Goal: Check status: Check status

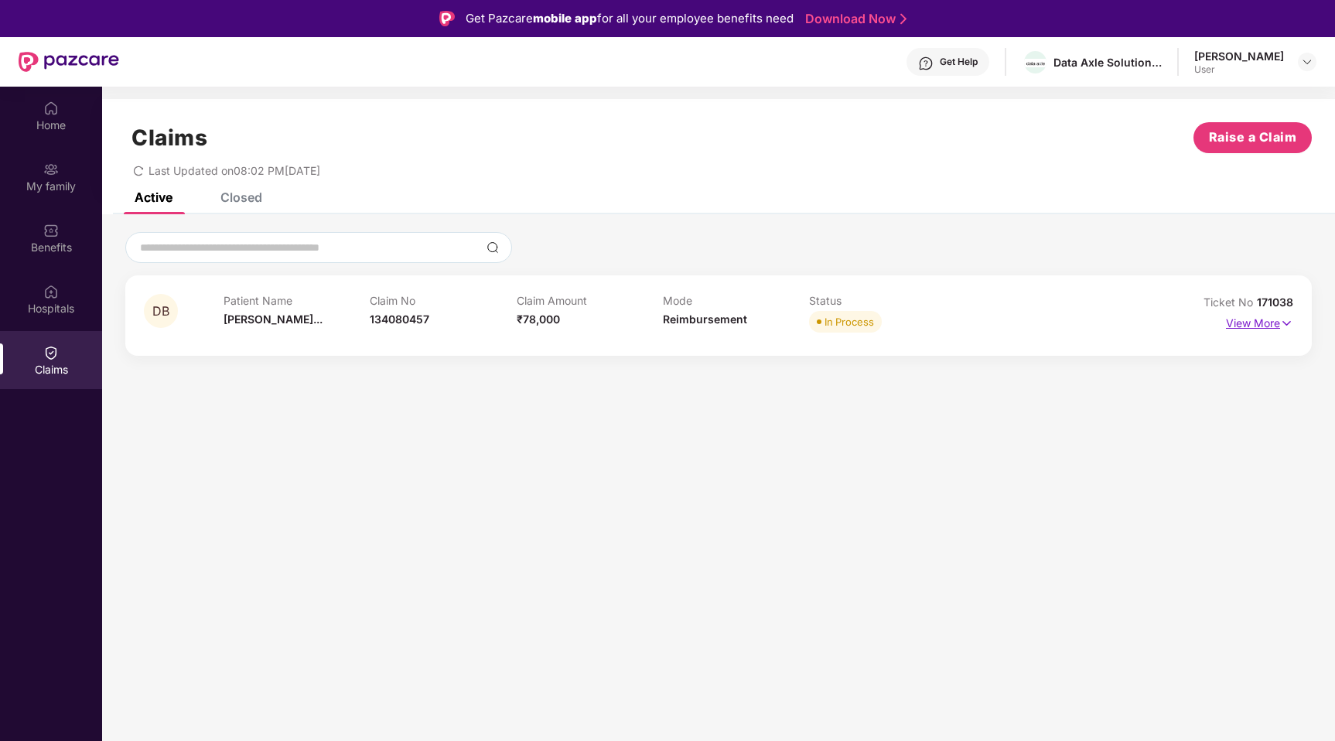
click at [1264, 321] on p "View More" at bounding box center [1259, 321] width 67 height 21
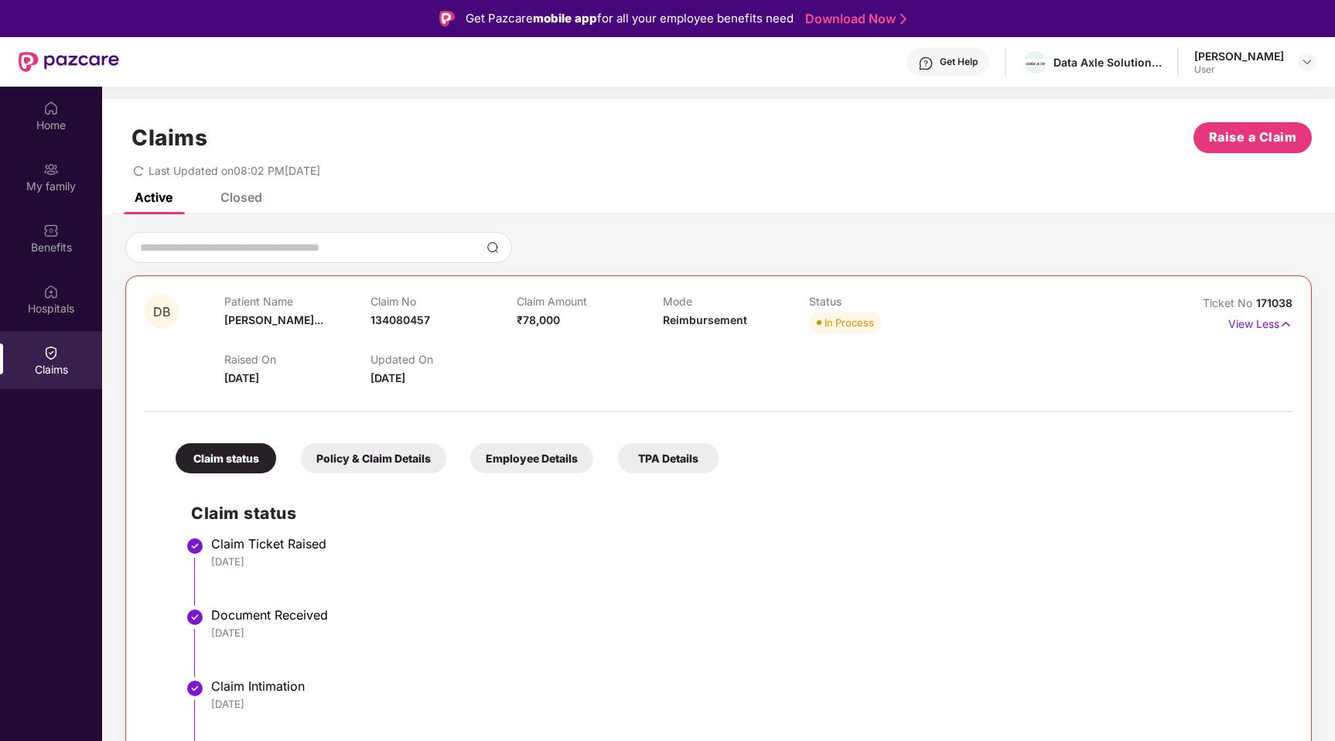
click at [978, 63] on div "Get Help" at bounding box center [959, 62] width 38 height 12
click at [1082, 513] on h2 "Claim status" at bounding box center [734, 514] width 1086 height 26
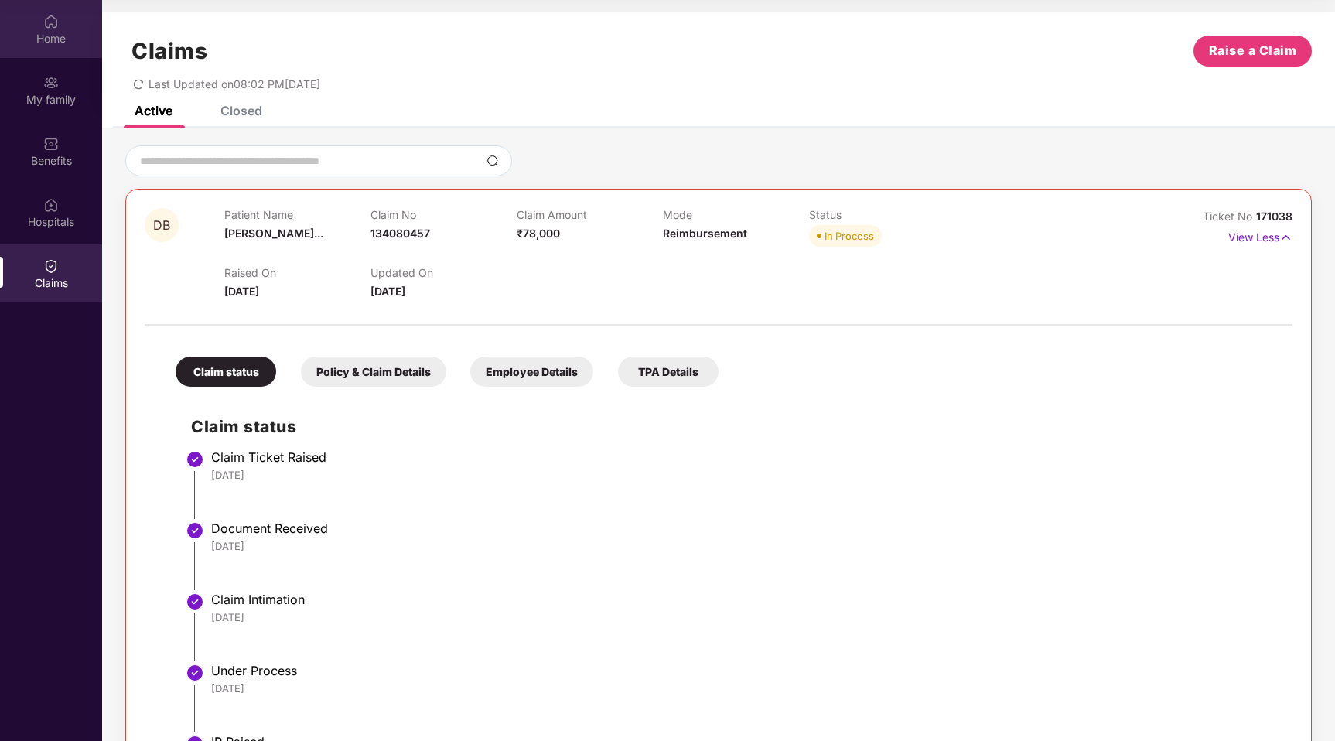
click at [48, 32] on div "Home" at bounding box center [51, 38] width 102 height 15
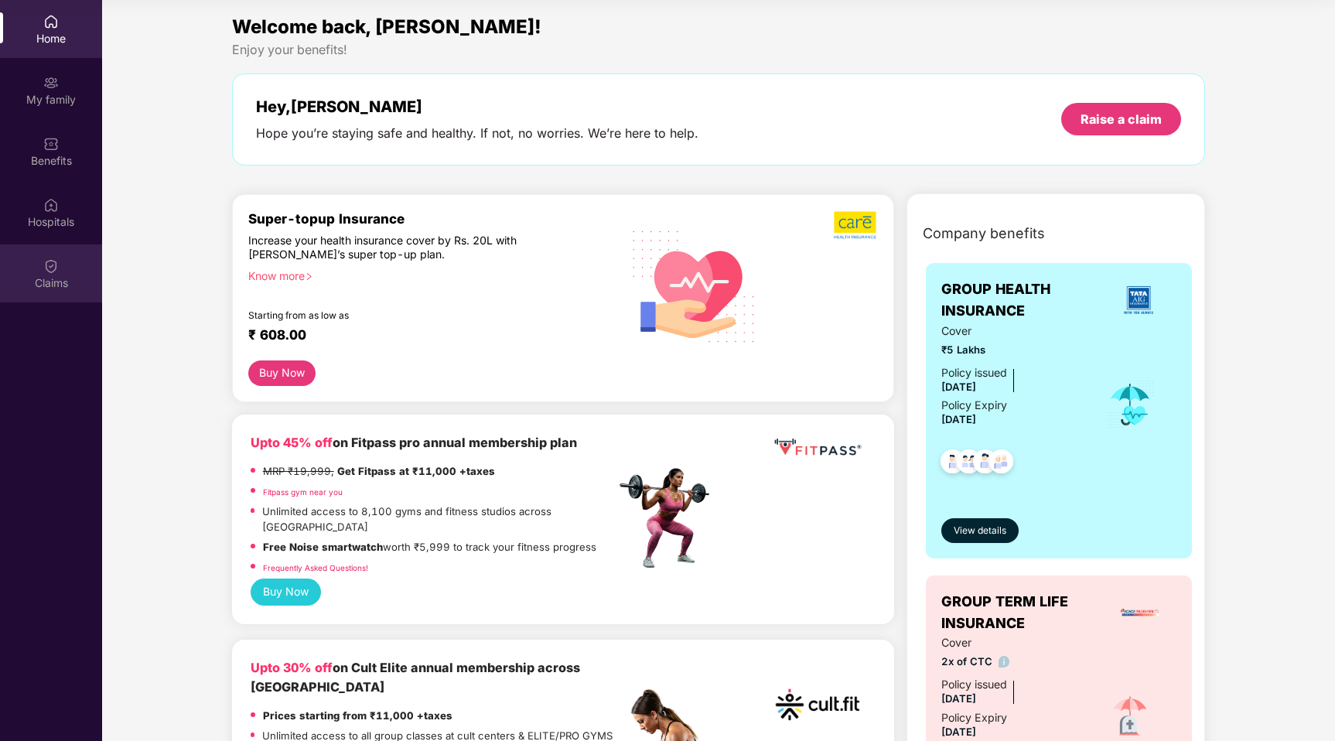
click at [51, 264] on img at bounding box center [50, 265] width 15 height 15
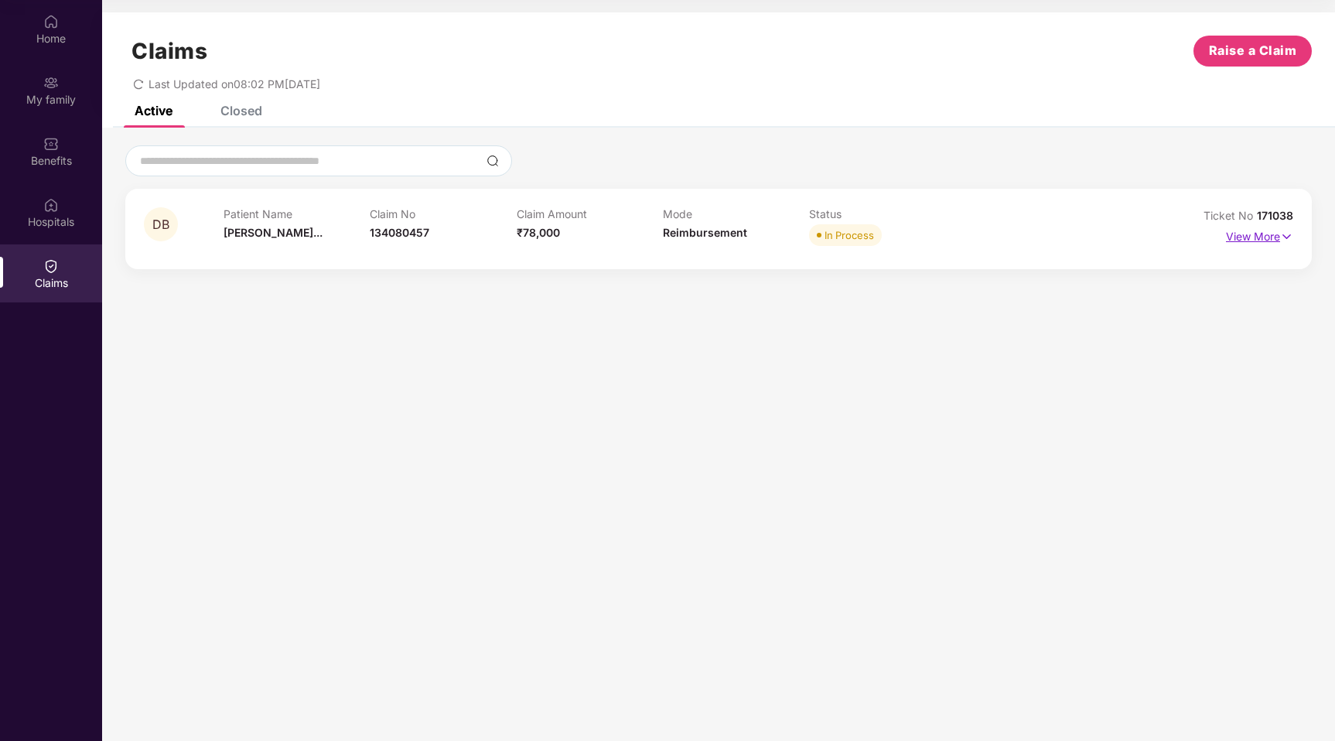
click at [1260, 244] on p "View More" at bounding box center [1259, 234] width 67 height 21
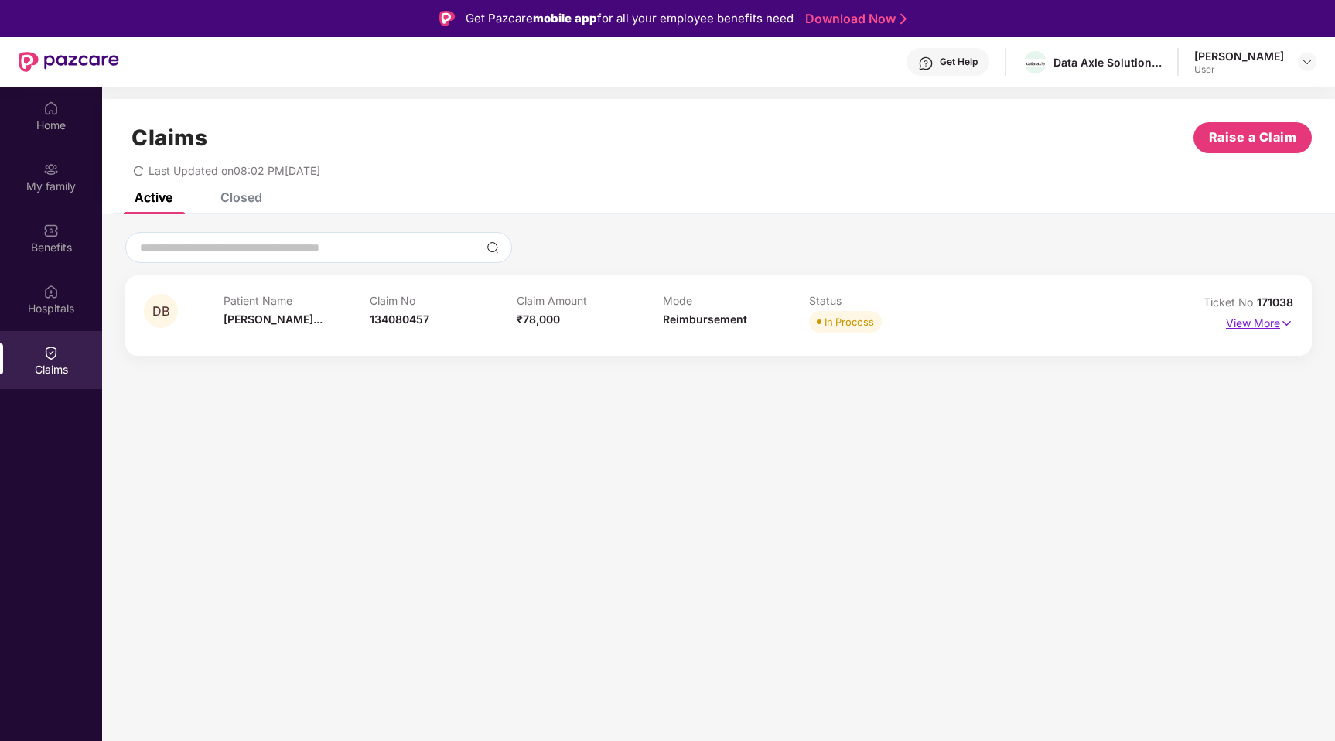
click at [1243, 317] on p "View More" at bounding box center [1259, 321] width 67 height 21
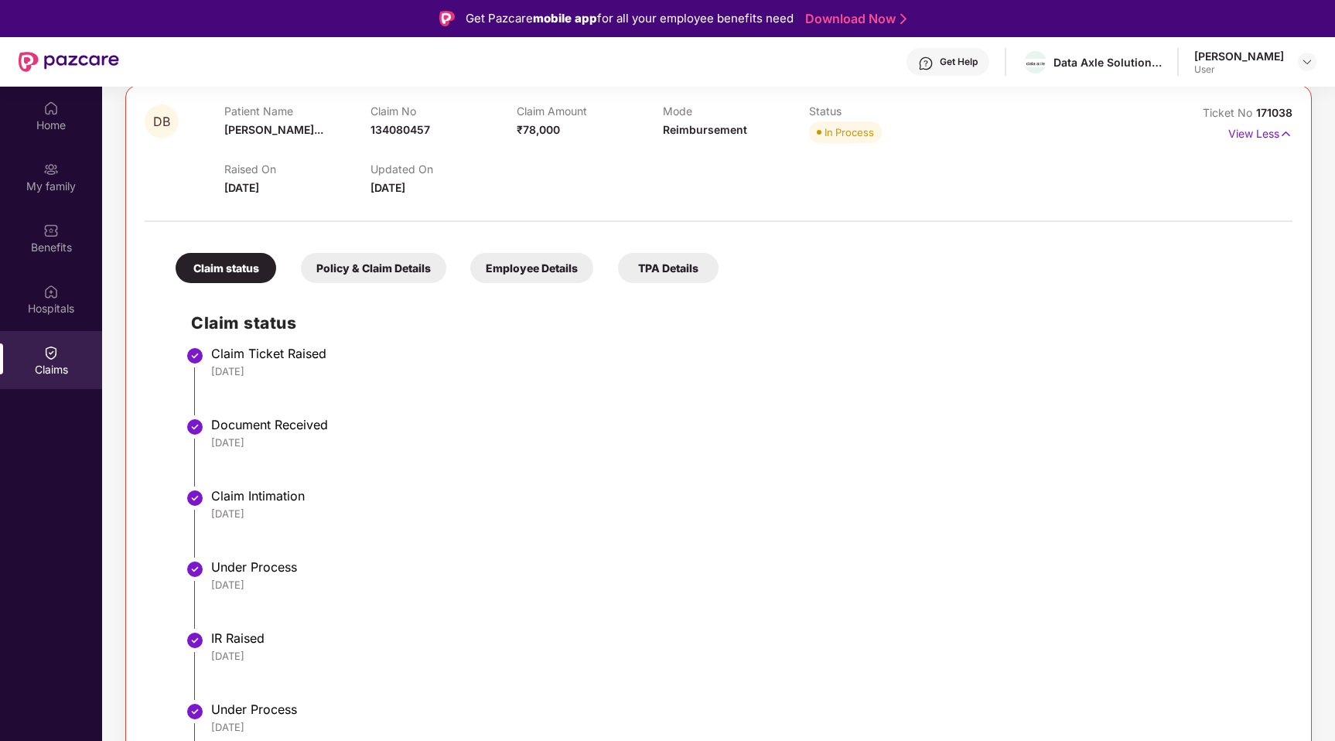
scroll to position [21, 0]
